Goal: Use online tool/utility: Use online tool/utility

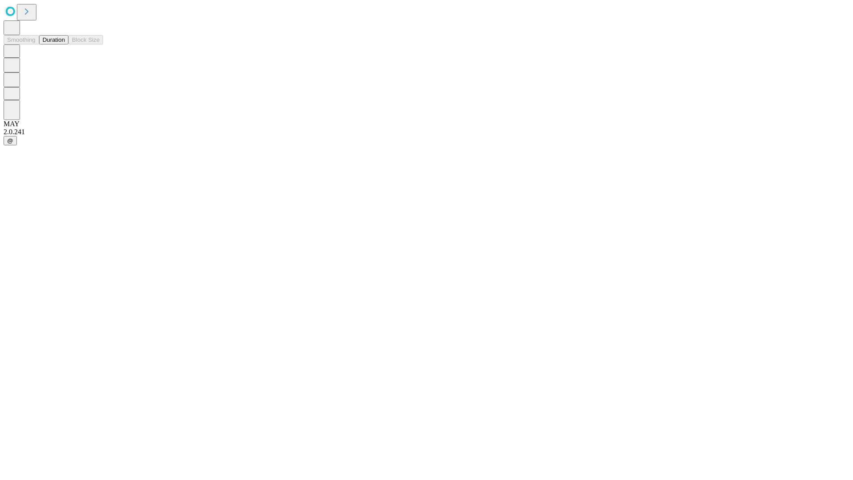
click at [65, 44] on button "Duration" at bounding box center [53, 39] width 29 height 9
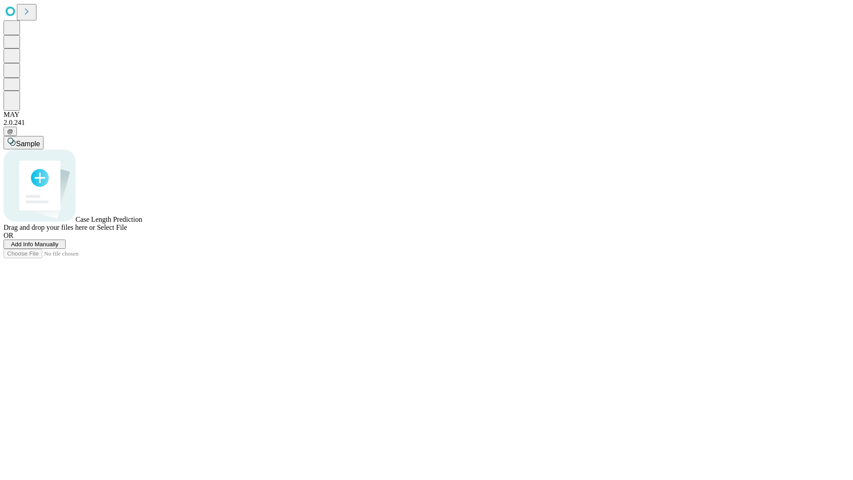
click at [127, 231] on span "Select File" at bounding box center [112, 227] width 30 height 8
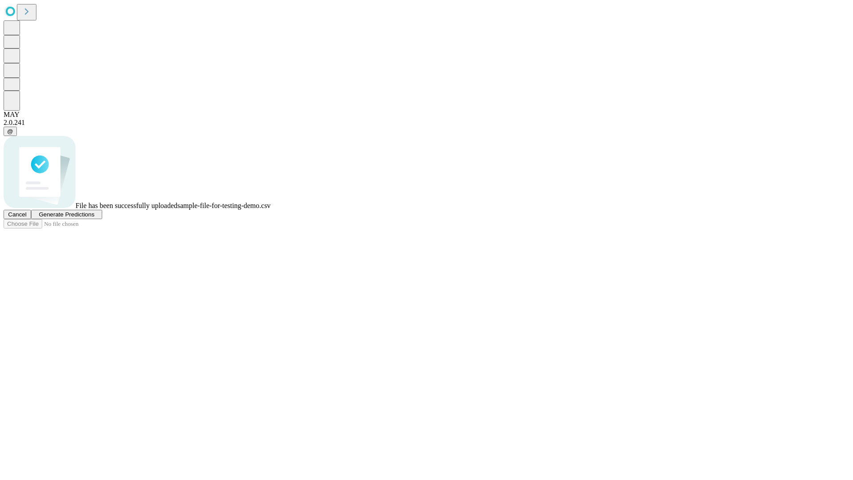
click at [94, 218] on span "Generate Predictions" at bounding box center [67, 214] width 56 height 7
